Goal: Information Seeking & Learning: Find specific fact

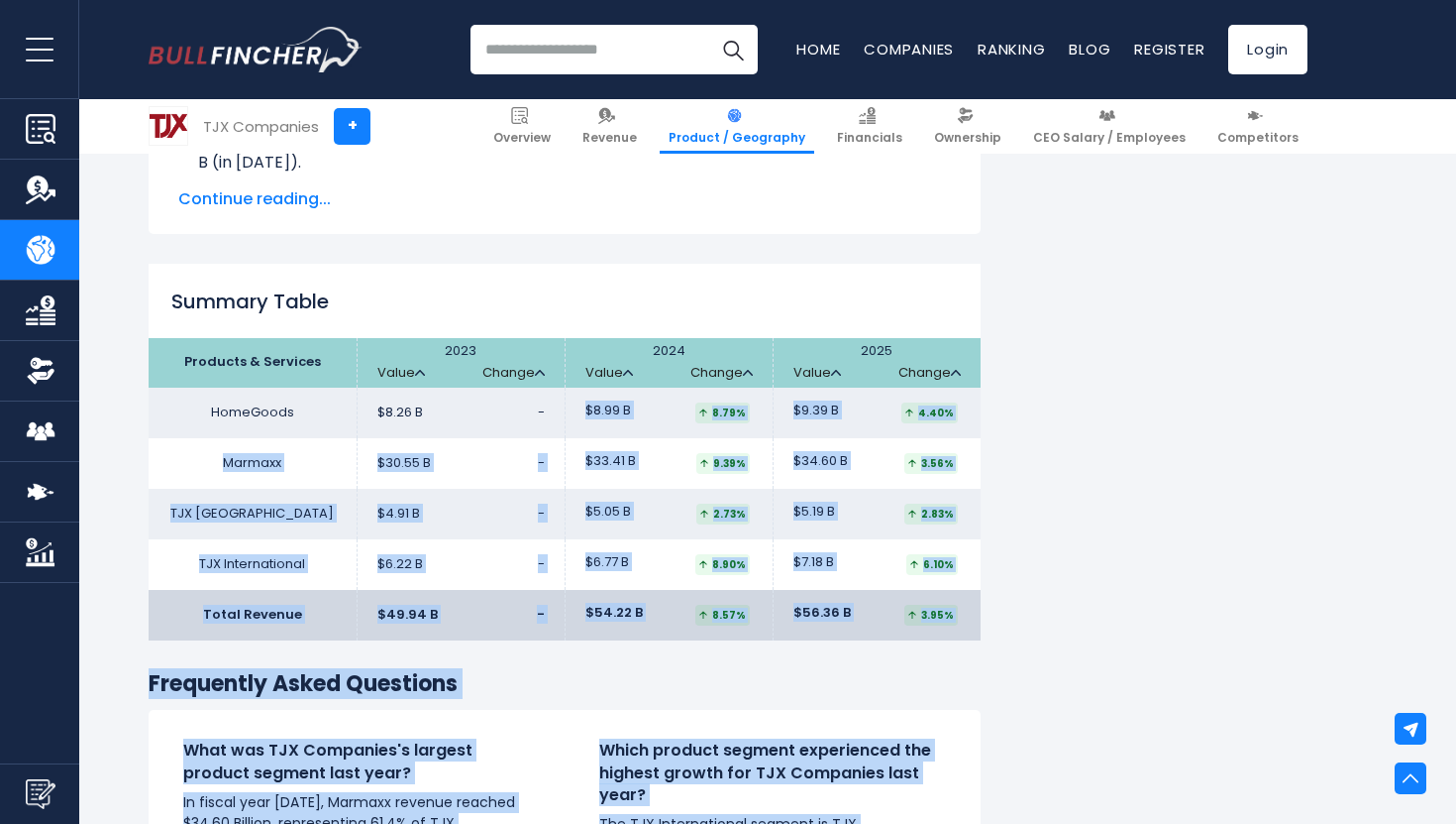
scroll to position [2990, 0]
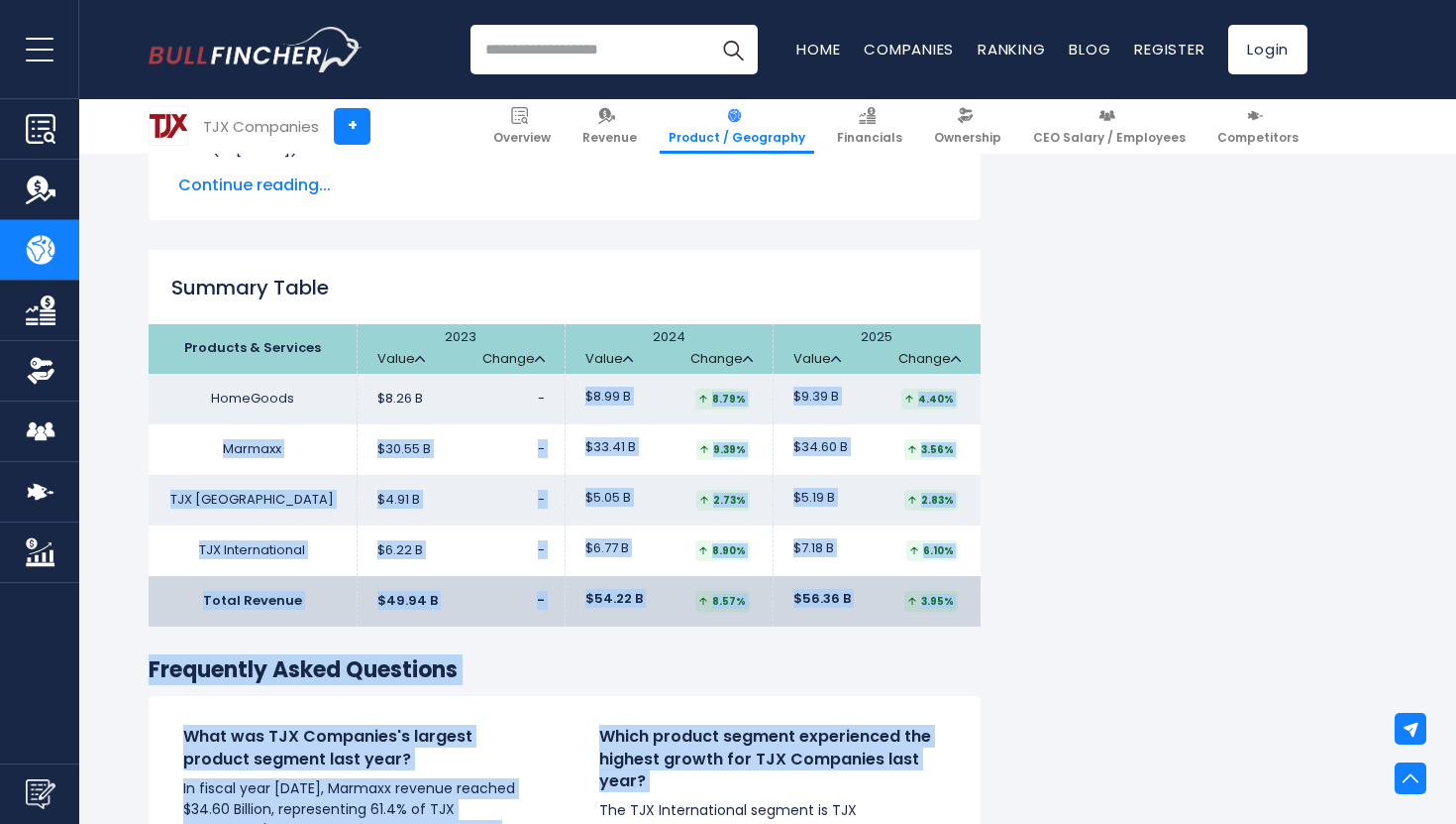
drag, startPoint x: 676, startPoint y: 527, endPoint x: 894, endPoint y: 773, distance: 328.7
click at [550, 698] on div "What was TJX Companies's largest product segment last year? In fiscal year 2025…" at bounding box center [564, 811] width 833 height 232
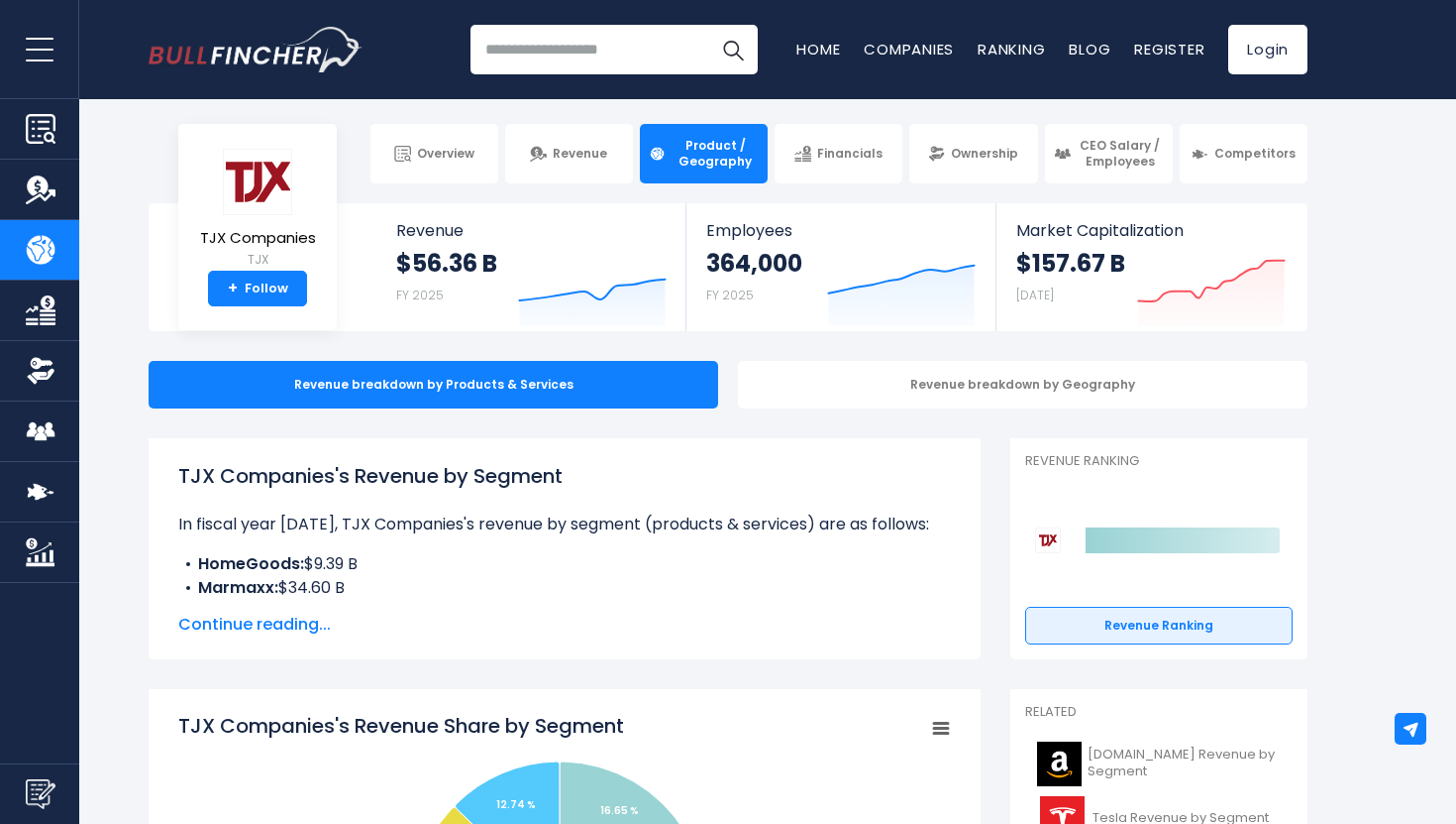
scroll to position [0, 0]
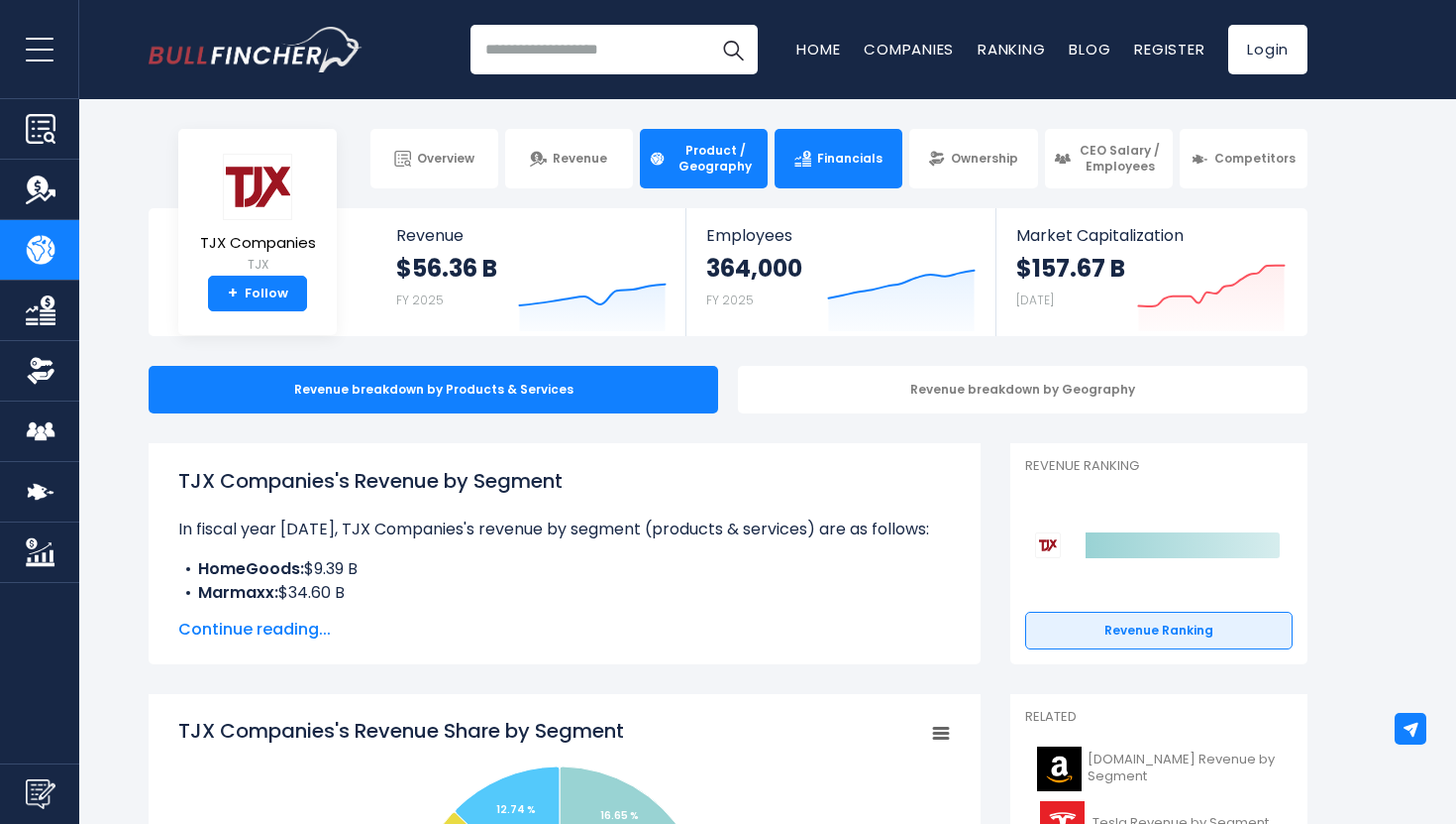
click at [845, 186] on link "Financials" at bounding box center [839, 159] width 128 height 60
click at [833, 163] on span "Financials" at bounding box center [851, 159] width 66 height 16
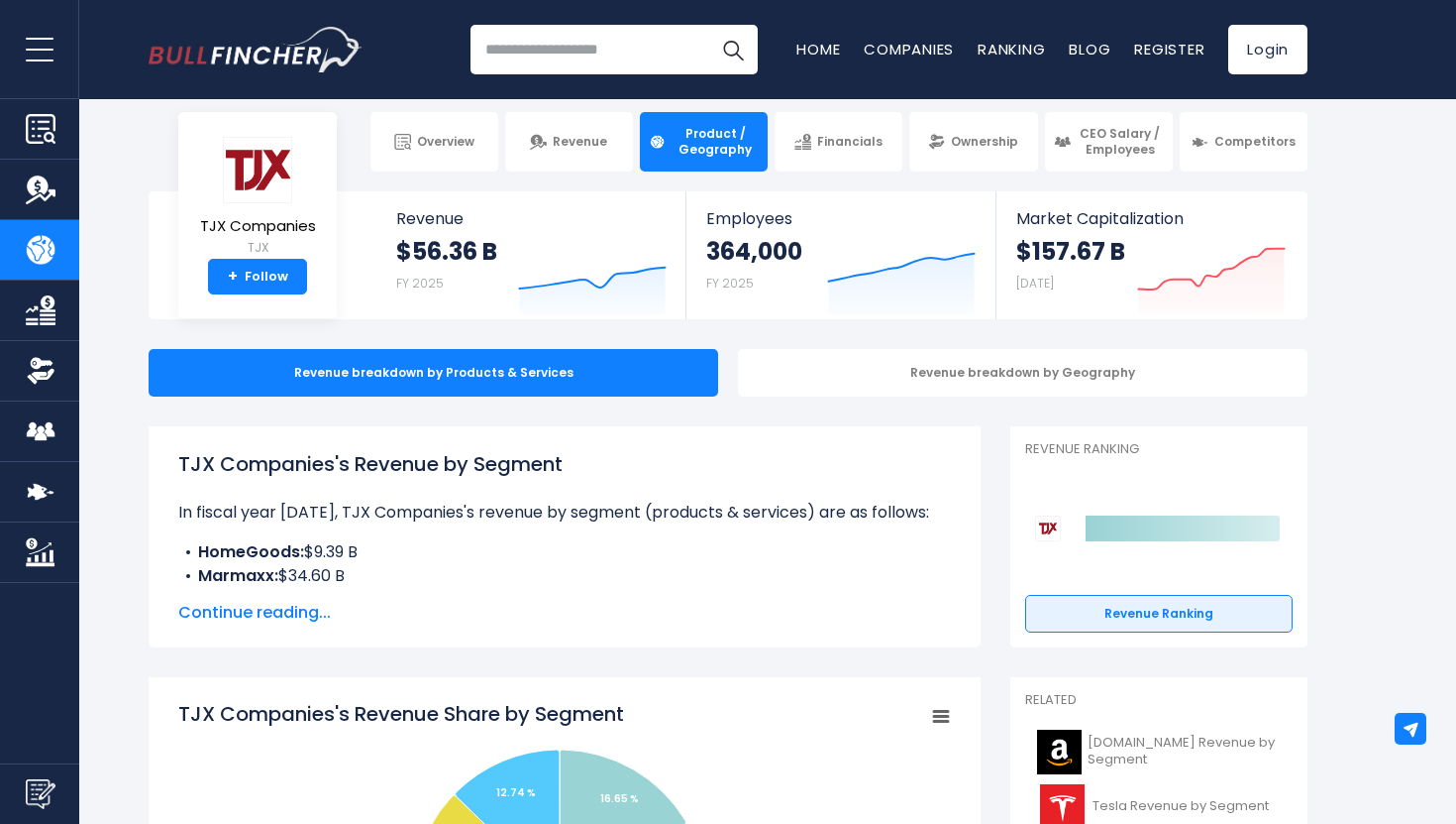
scroll to position [19, 0]
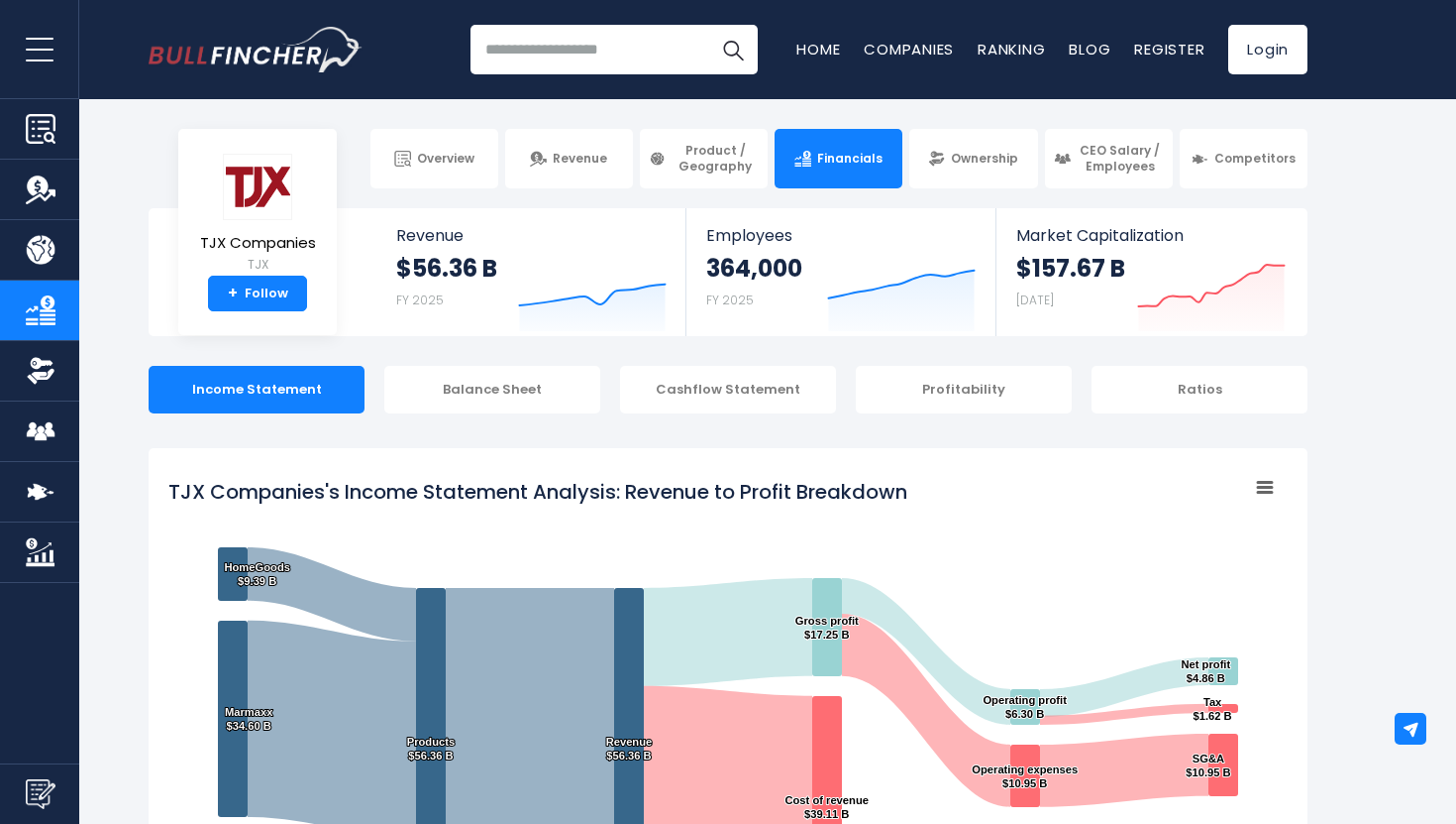
click at [1262, 491] on icon "TJX Companies's Income Statement Analysis: Revenue to Profit Breakdown" at bounding box center [1266, 488] width 14 height 10
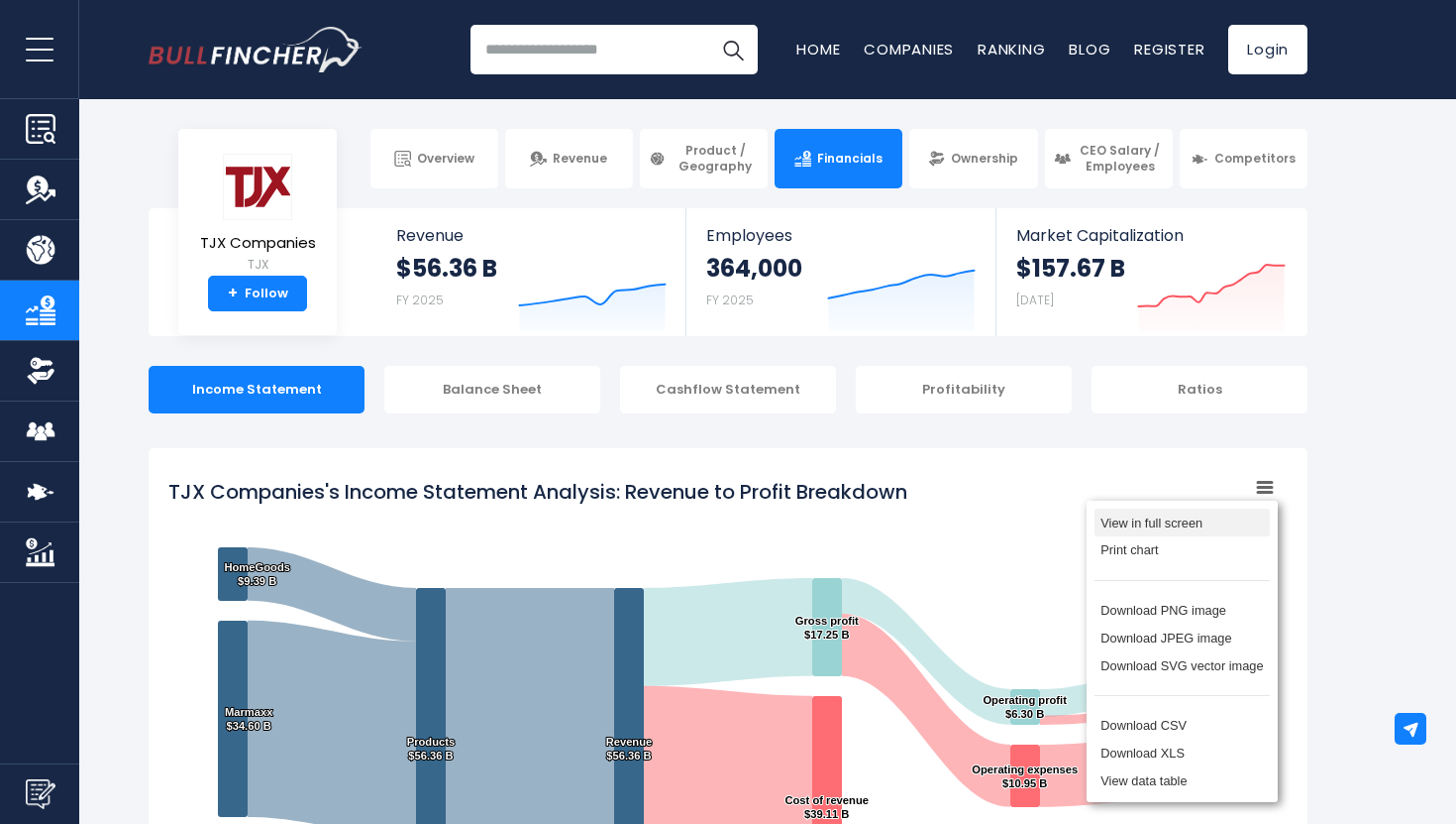
click at [1048, 484] on rect "TJX Companies's Income Statement Analysis: Revenue to Profit Breakdown" at bounding box center [728, 715] width 1120 height 496
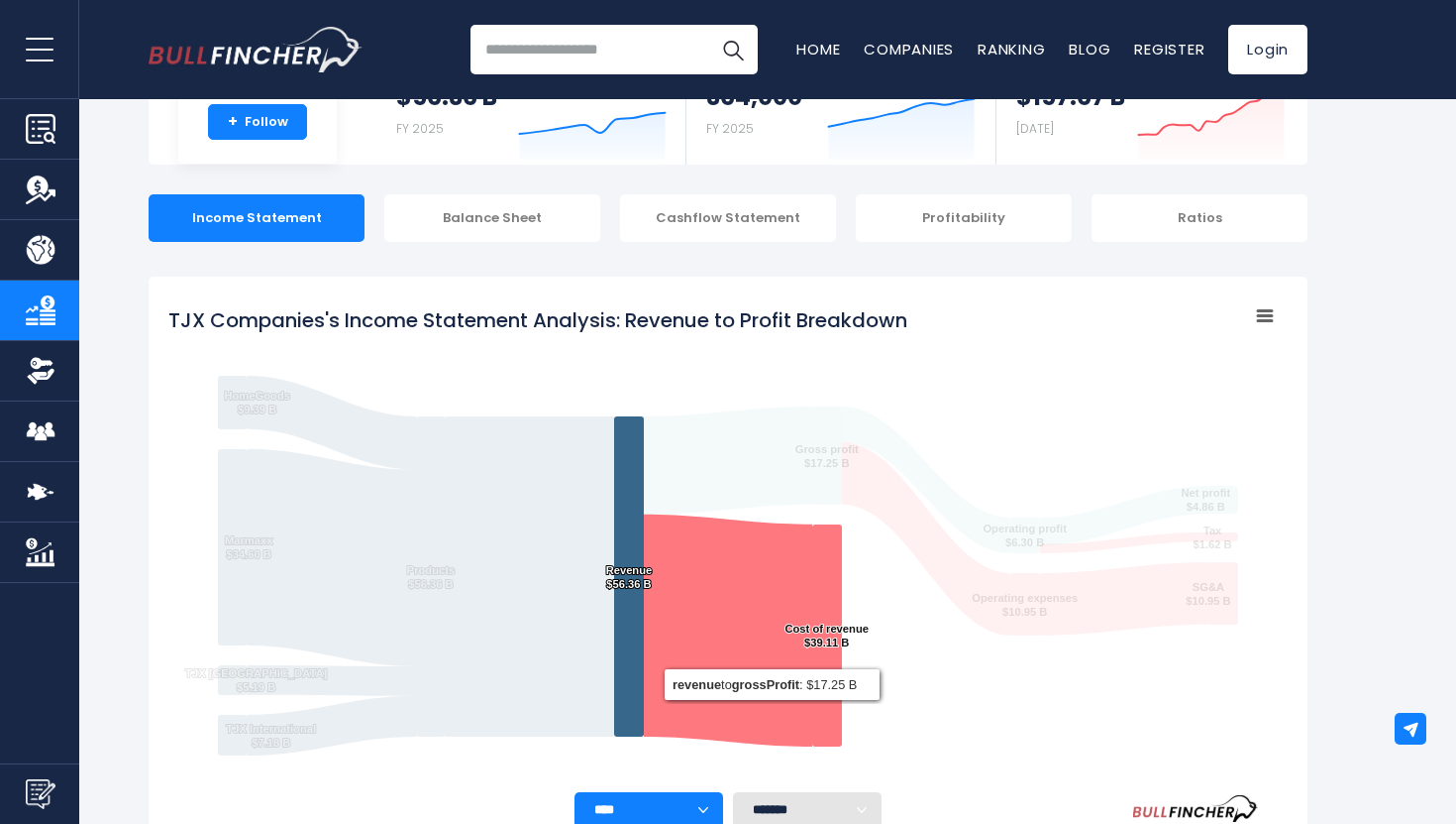
scroll to position [119, 0]
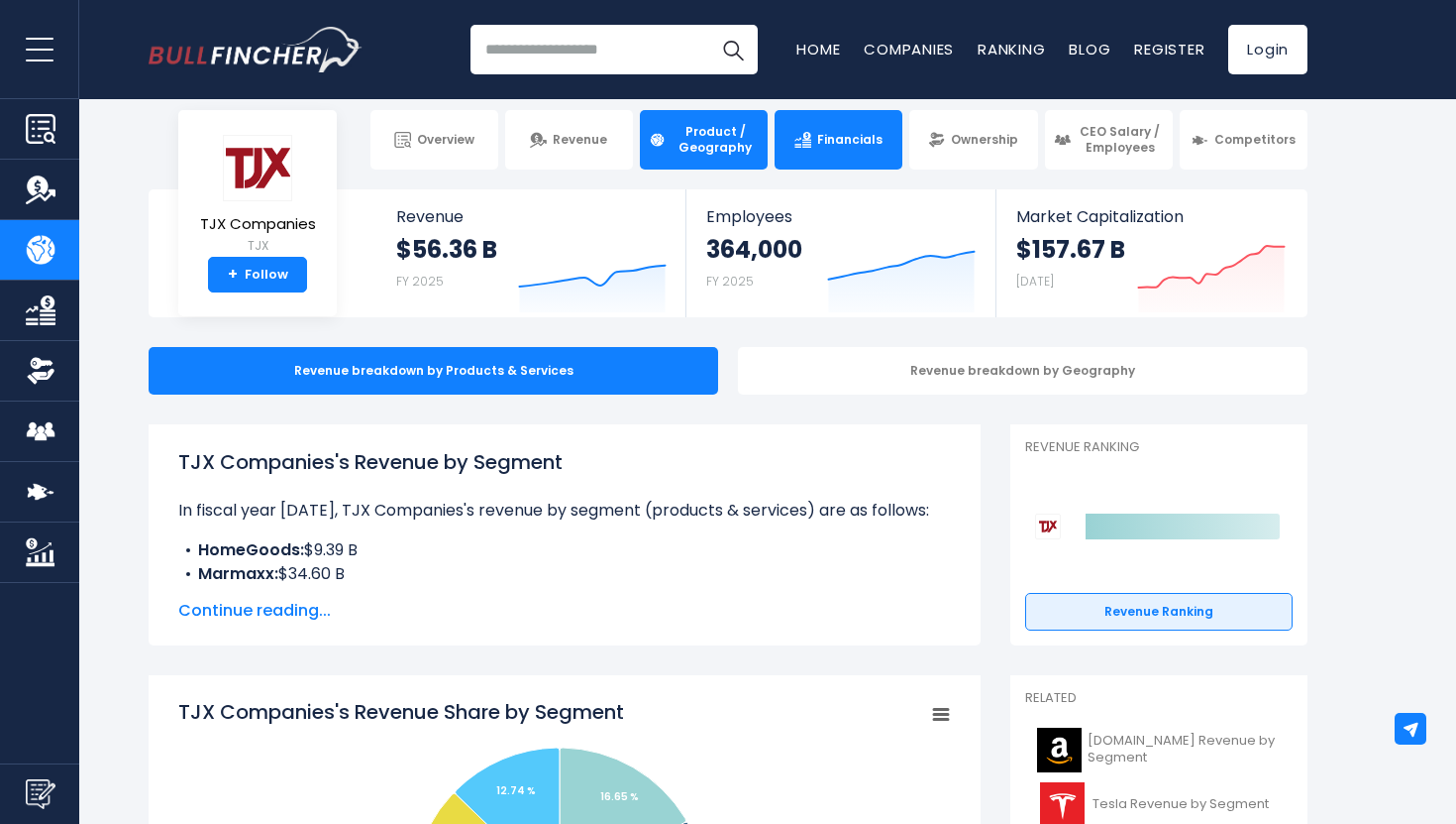
click at [831, 153] on link "Financials" at bounding box center [839, 140] width 128 height 60
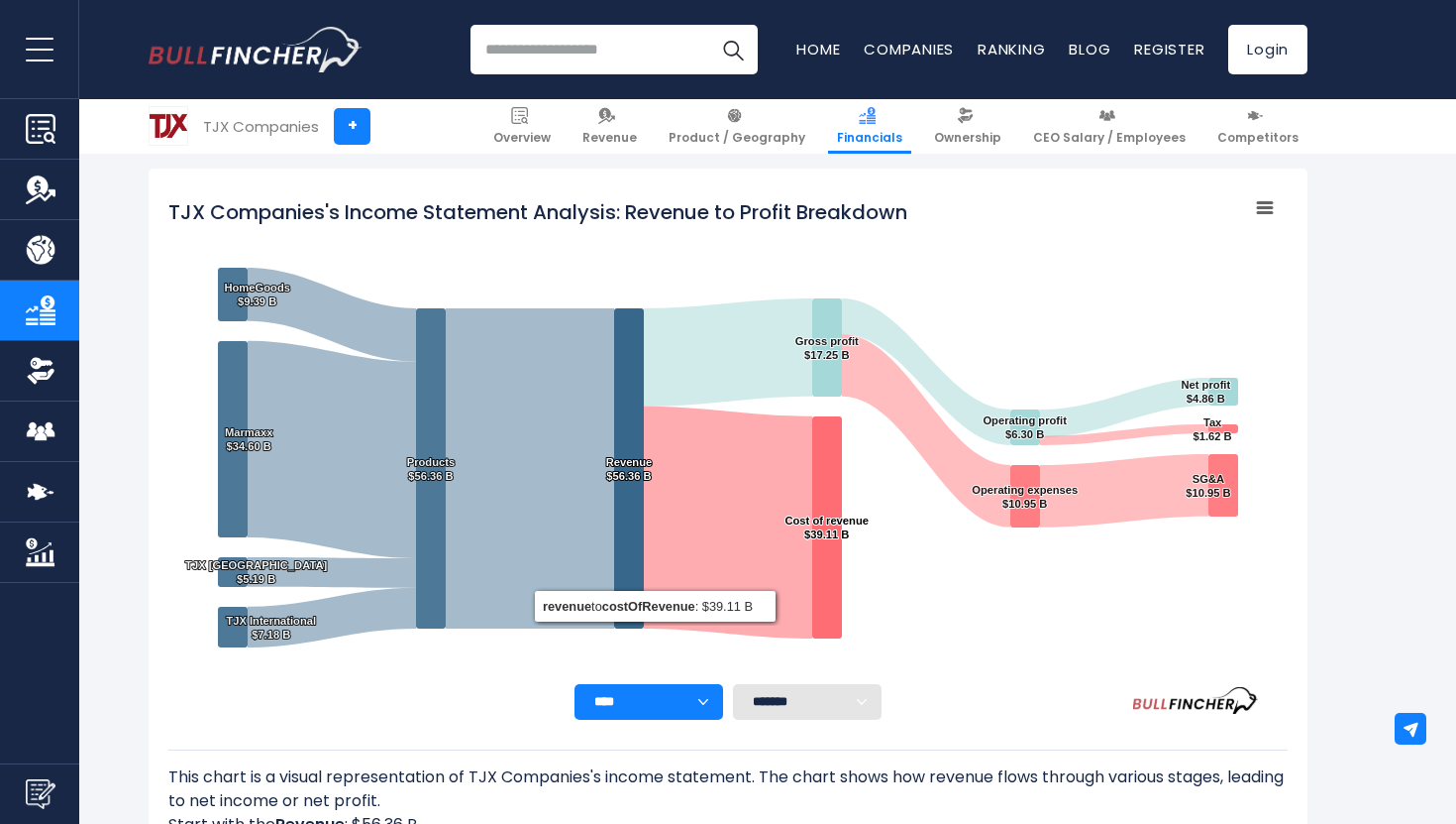
click at [696, 692] on select "**** **** **** **** **** ****" at bounding box center [648, 702] width 149 height 36
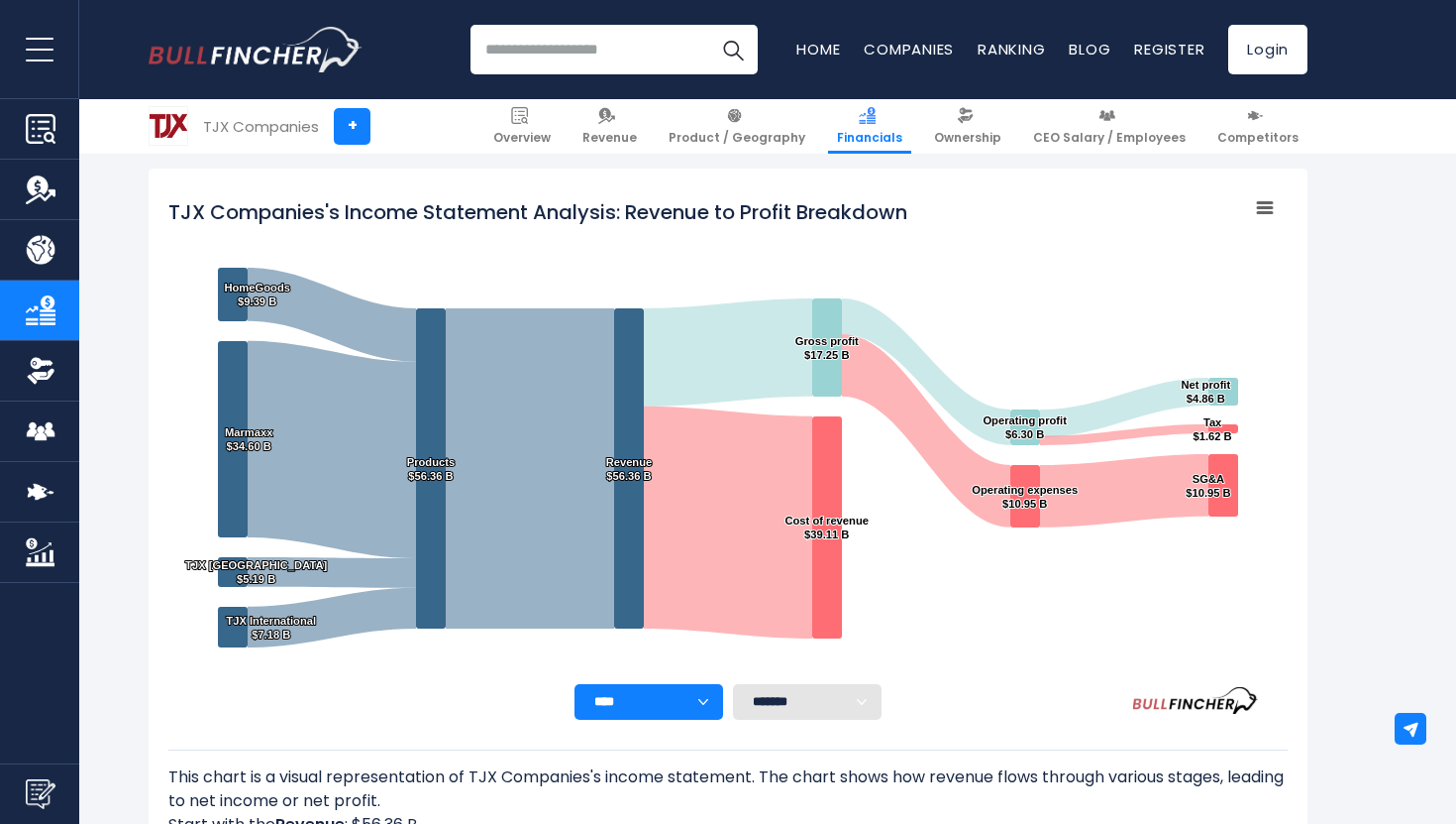
click at [844, 692] on select "******* ** ** ** **" at bounding box center [807, 702] width 149 height 36
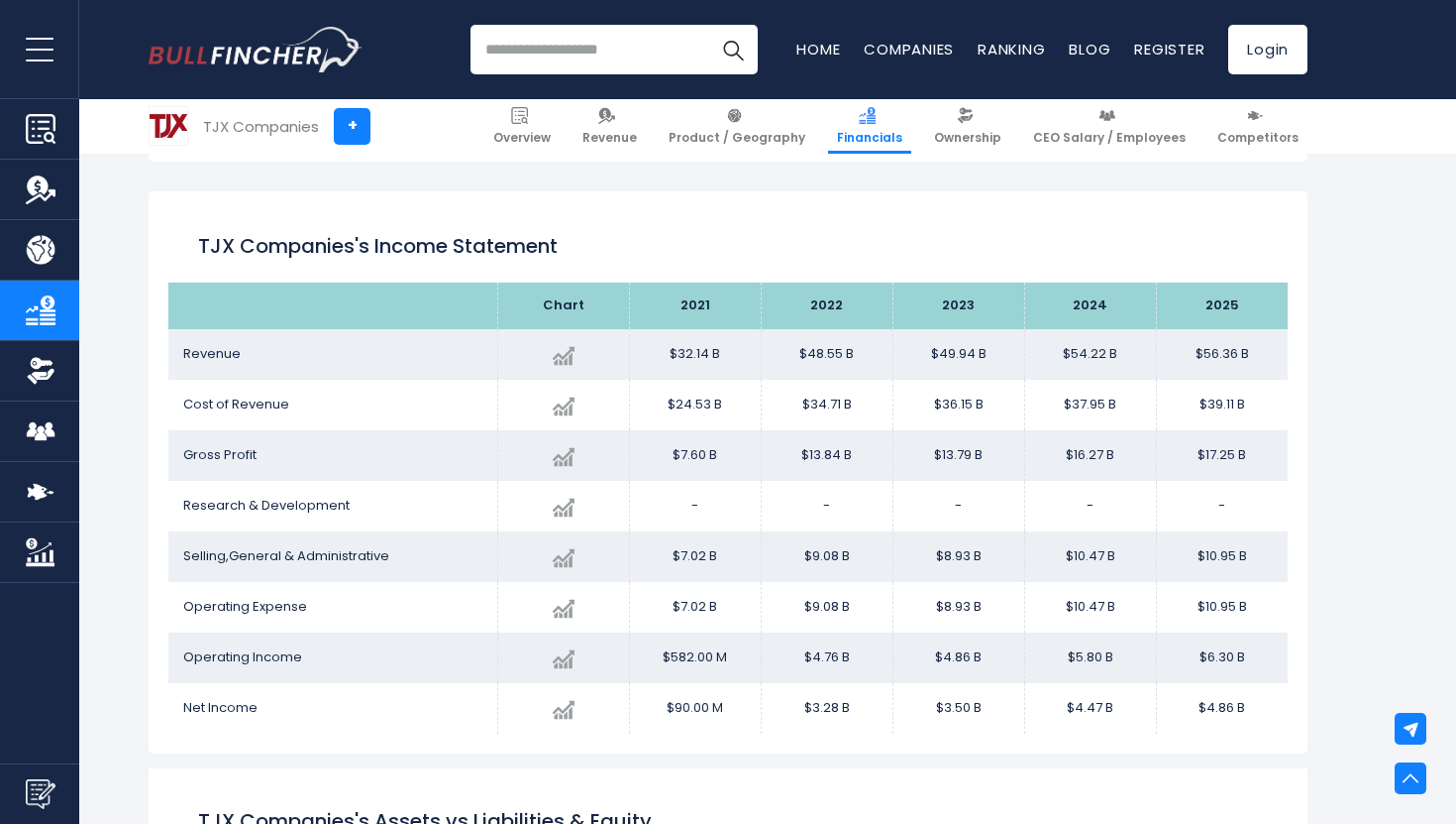
scroll to position [1043, 0]
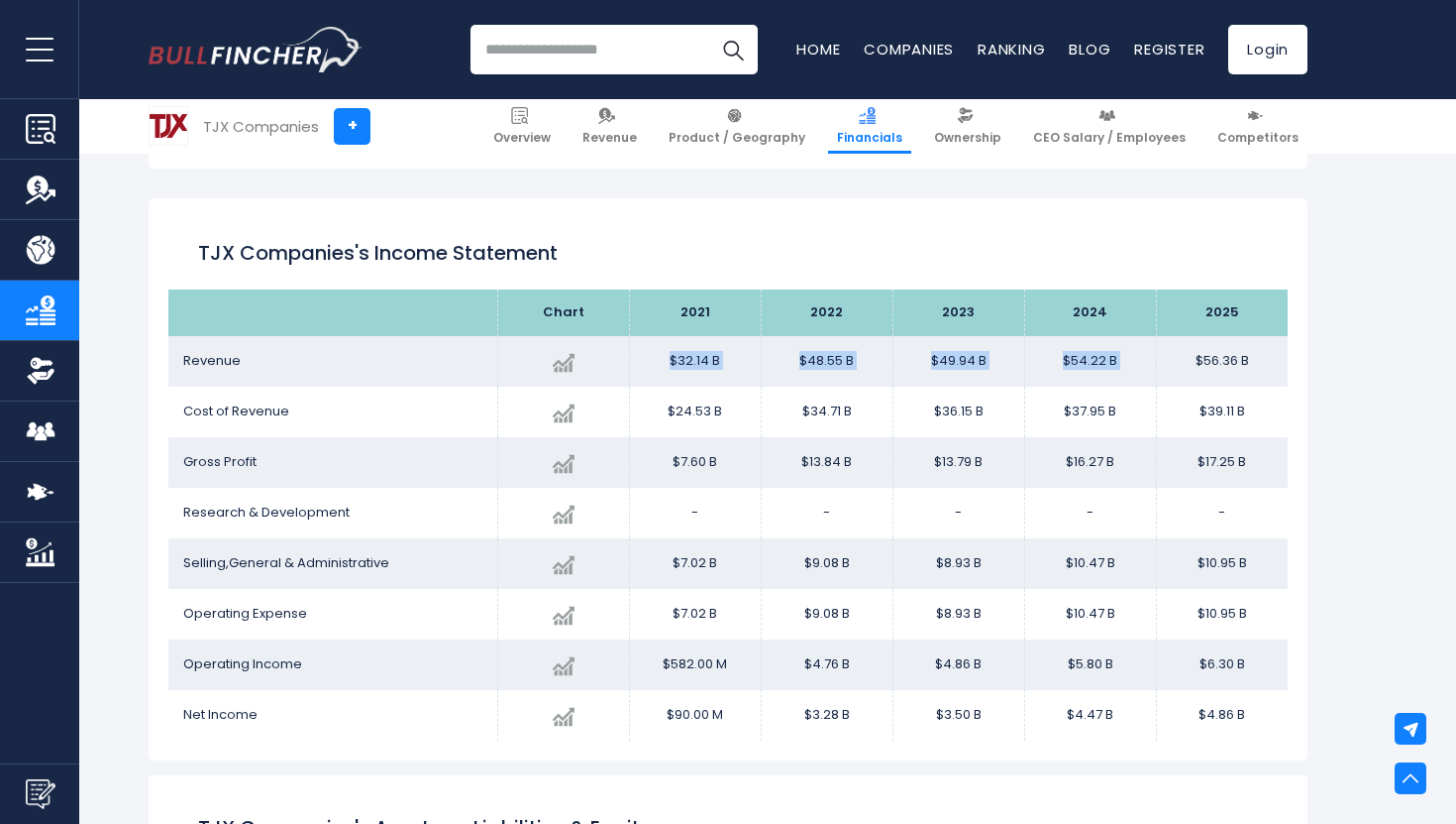
drag, startPoint x: 667, startPoint y: 358, endPoint x: 1245, endPoint y: 352, distance: 578.0
click at [1246, 352] on tr "Revenue Created with Highcharts 12.1.2 $56.36 B + 3.95% 2025 $32.14B ​ $32.14B …" at bounding box center [728, 361] width 1120 height 51
click at [1250, 355] on td "$56.36 B" at bounding box center [1222, 361] width 132 height 51
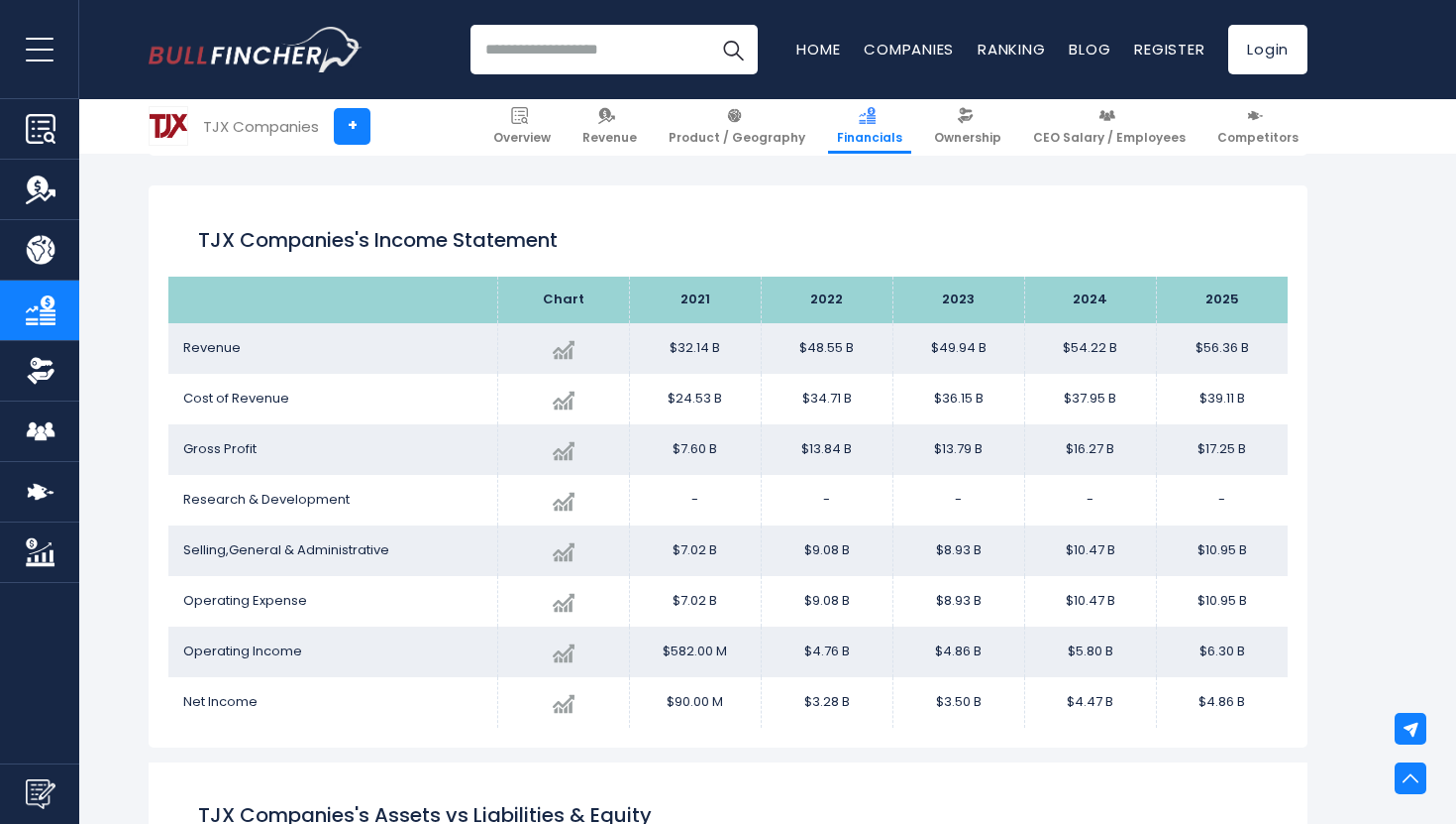
scroll to position [1057, 0]
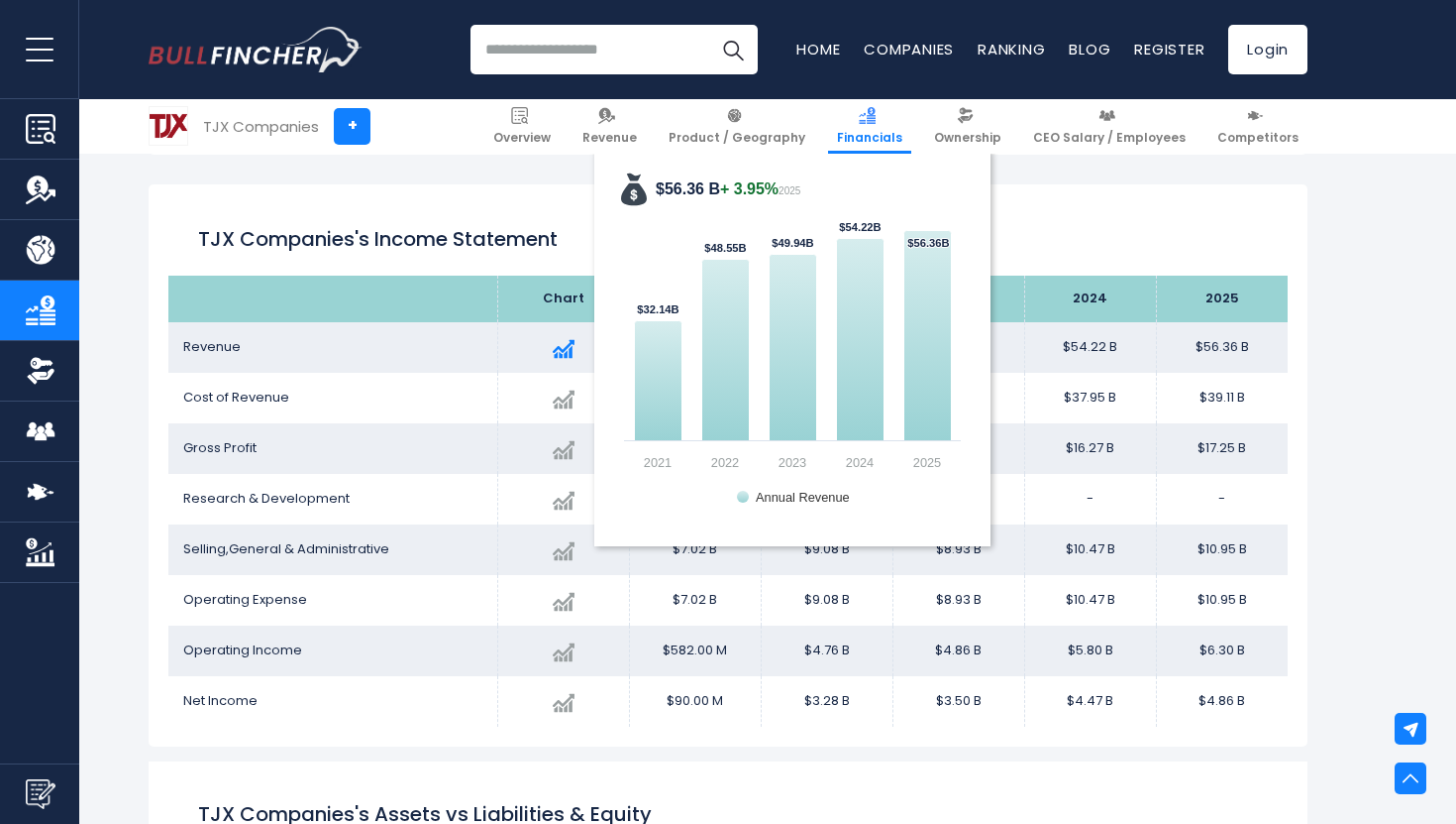
click at [628, 347] on rect "$56.36 B + 3.95% 2025" at bounding box center [793, 348] width 357 height 357
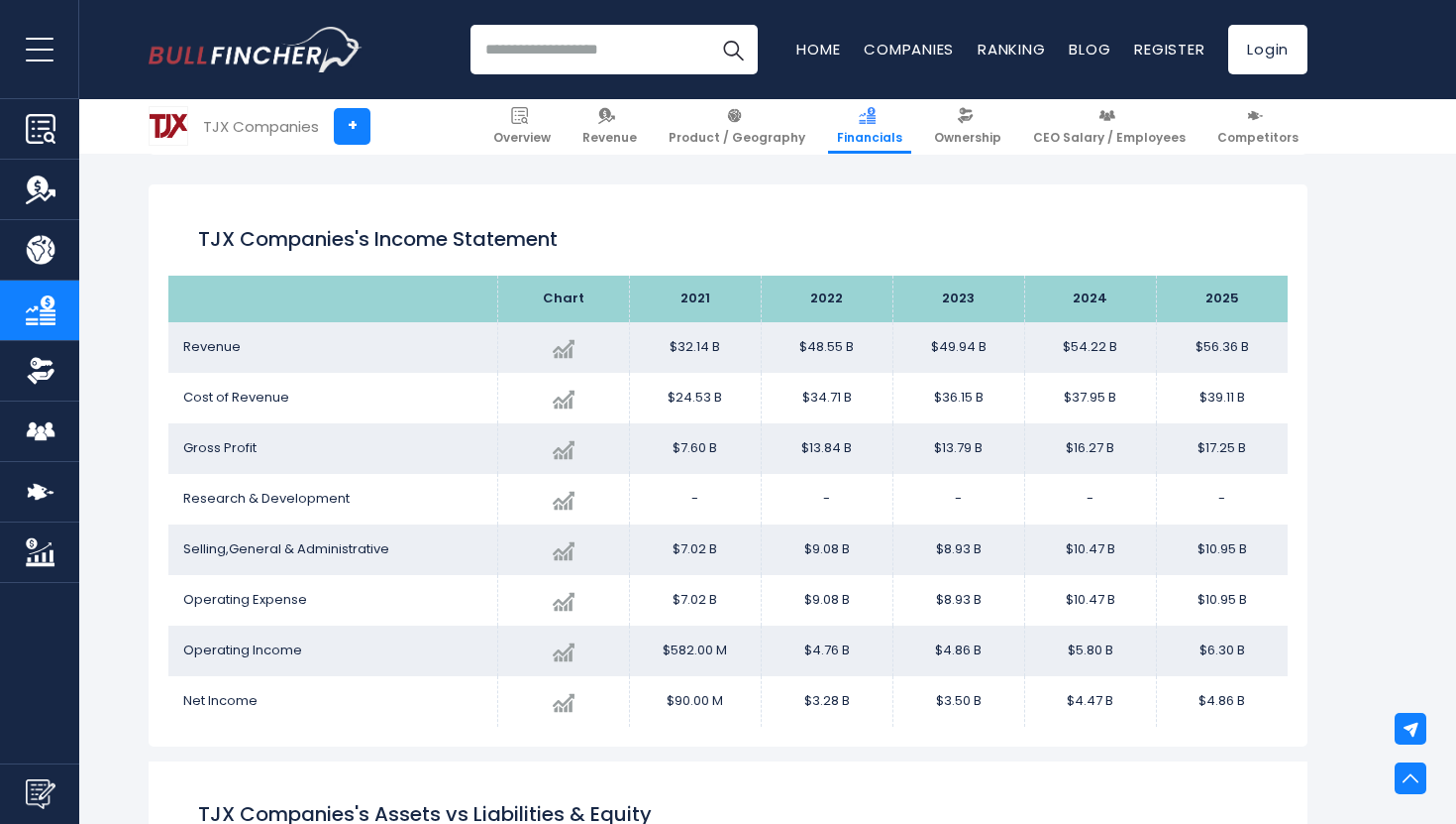
drag, startPoint x: 472, startPoint y: 265, endPoint x: 843, endPoint y: 692, distance: 565.7
click at [843, 692] on div "TJX Companies's Income Statement Chart ​" at bounding box center [728, 465] width 1159 height 562
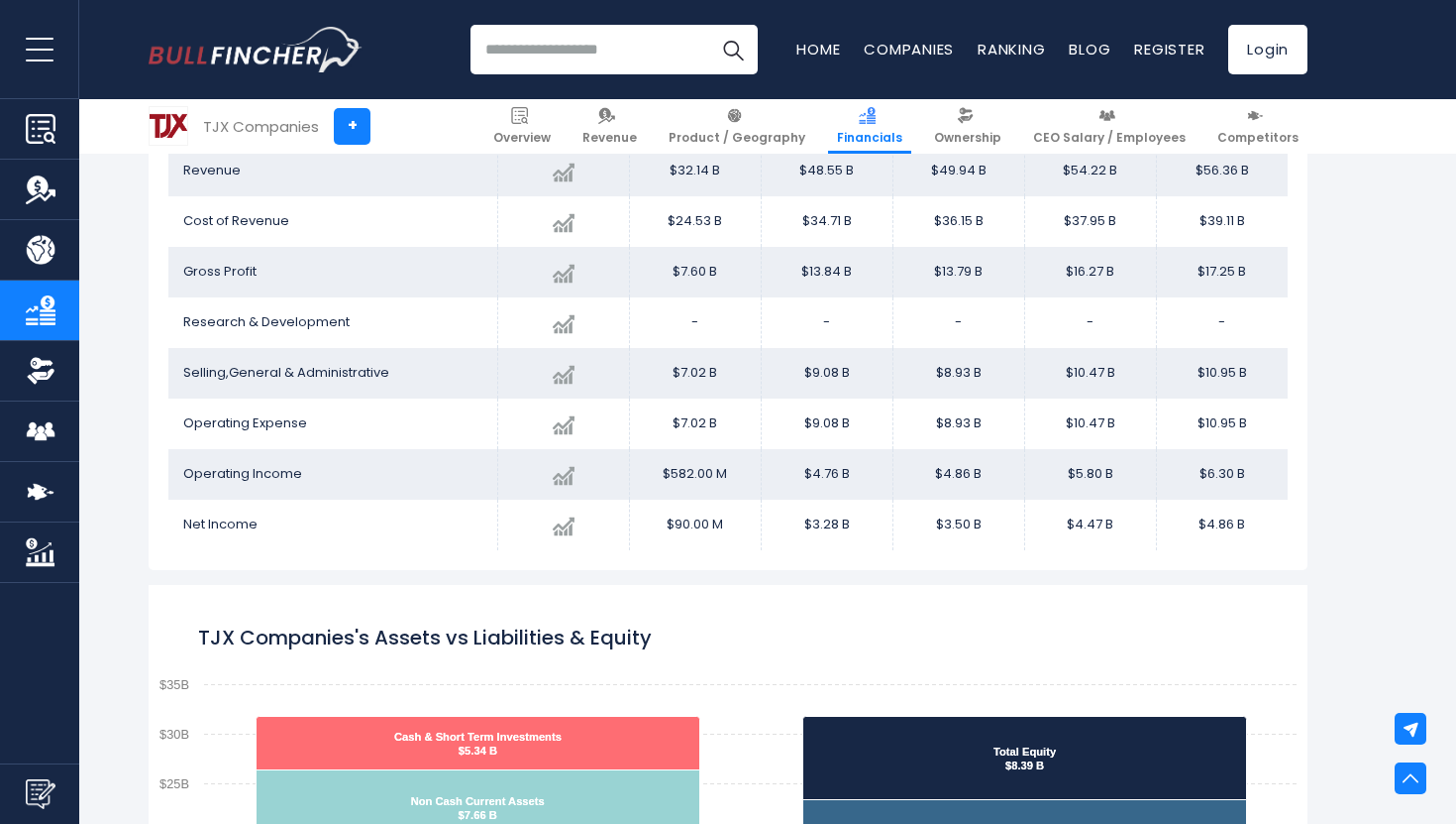
scroll to position [1238, 0]
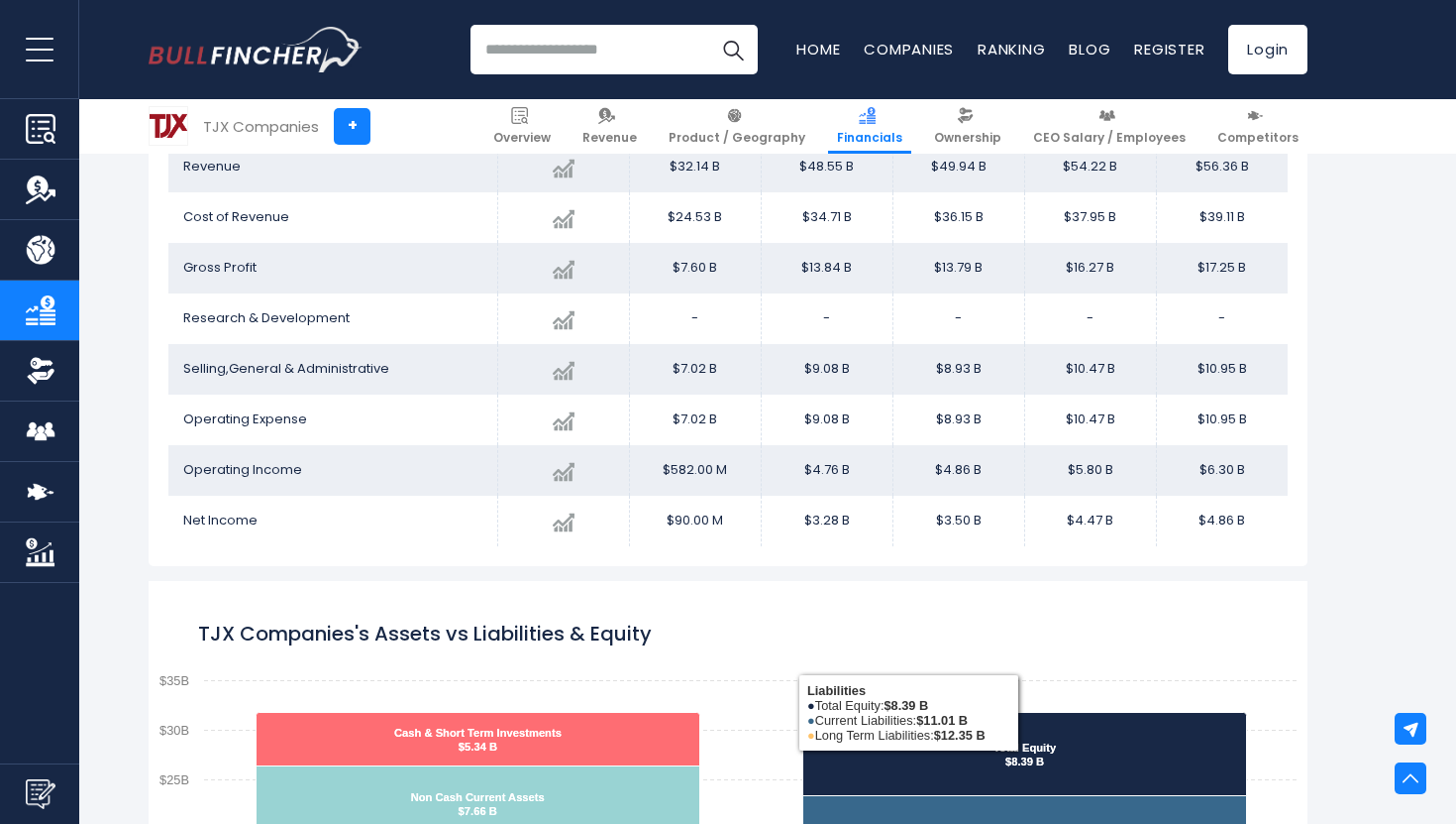
click at [708, 609] on rect "TJX Companies's Assets vs Liabilities & Equity" at bounding box center [728, 828] width 1159 height 496
click at [705, 604] on rect "TJX Companies's Assets vs Liabilities & Equity" at bounding box center [728, 828] width 1159 height 496
click at [1291, 357] on div "TJX Companies's Income Statement Chart ​" at bounding box center [728, 284] width 1159 height 562
